Goal: Information Seeking & Learning: Learn about a topic

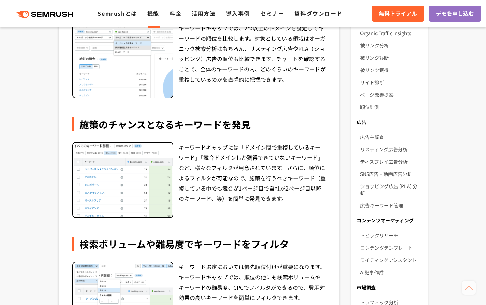
scroll to position [171, 0]
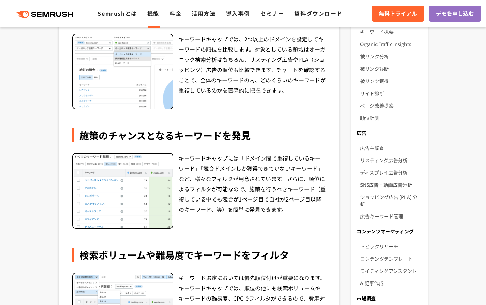
click at [155, 187] on img at bounding box center [123, 191] width 100 height 74
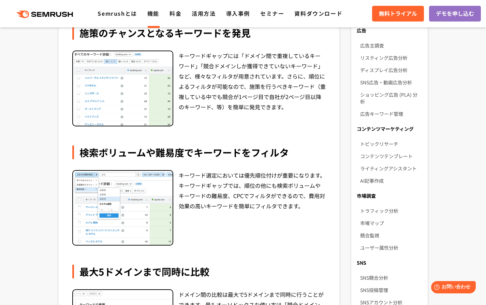
scroll to position [307, 0]
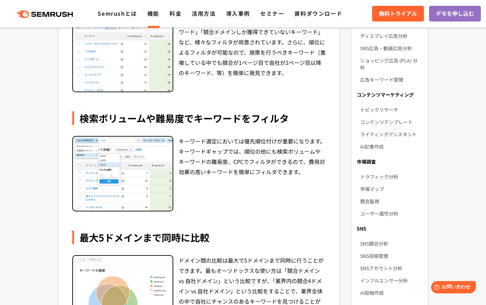
click at [275, 203] on div "キーワード選定においては優先順位付けが重要になります。キーワードギャップでは、順位の他にも検索ボリュームやキーワードの難易度、CPCでフィルタができるので、費…" at bounding box center [252, 174] width 147 height 76
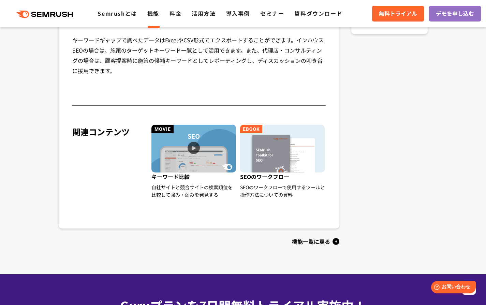
scroll to position [682, 0]
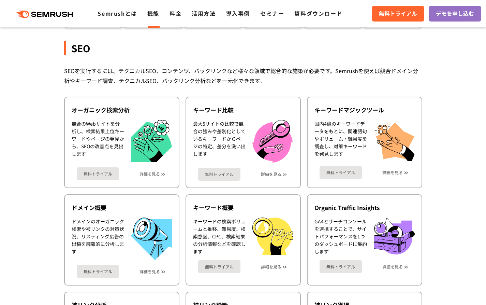
scroll to position [136, 0]
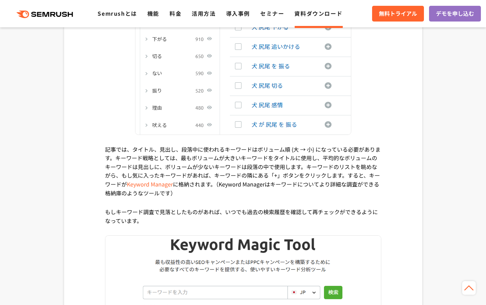
scroll to position [978, 0]
